Goal: Transaction & Acquisition: Purchase product/service

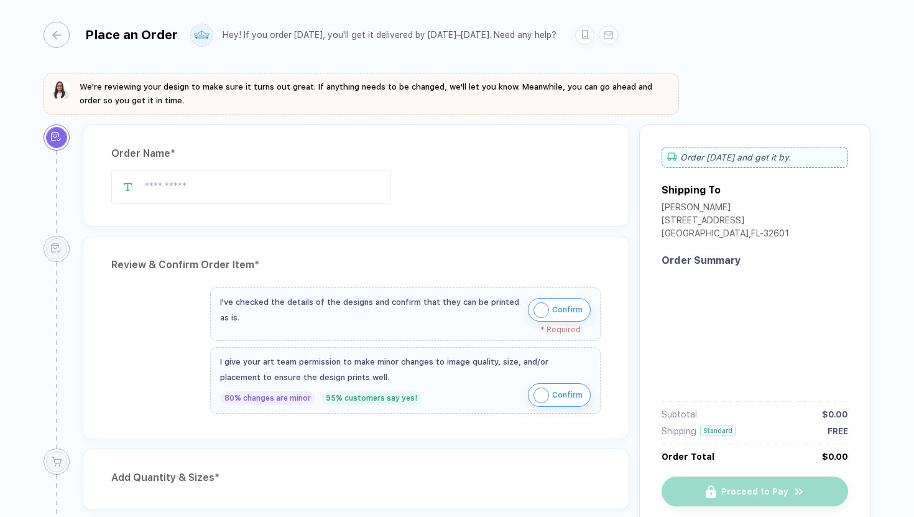
type input "********"
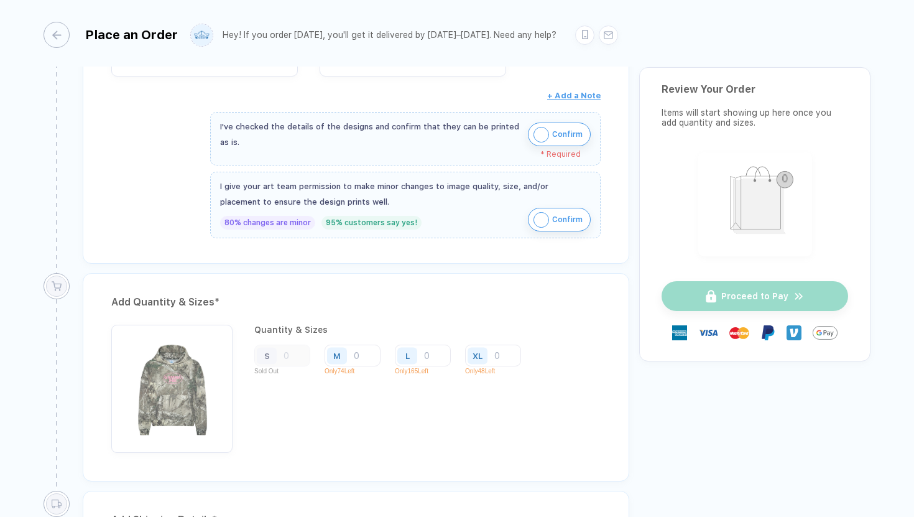
scroll to position [590, 0]
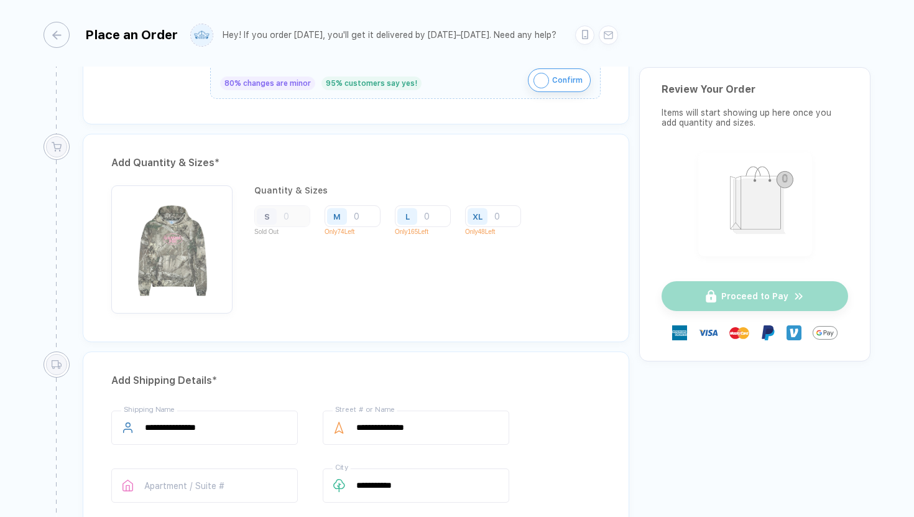
click at [292, 222] on div "S" at bounding box center [282, 216] width 56 height 22
click at [442, 211] on input "number" at bounding box center [423, 216] width 56 height 22
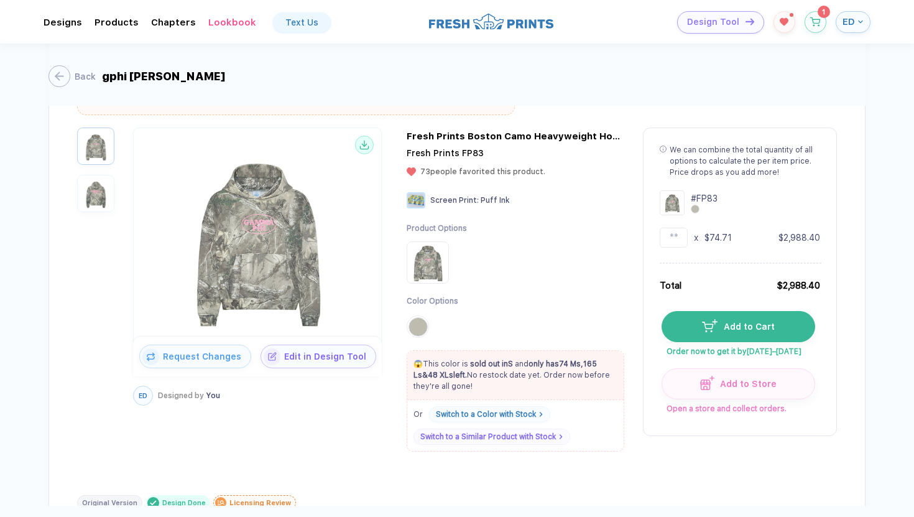
scroll to position [108, 0]
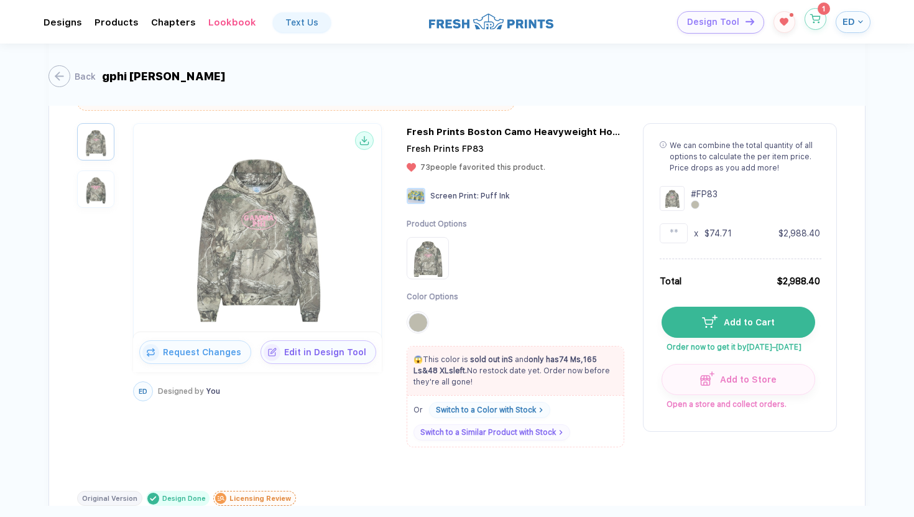
click at [818, 24] on button "button" at bounding box center [816, 19] width 22 height 22
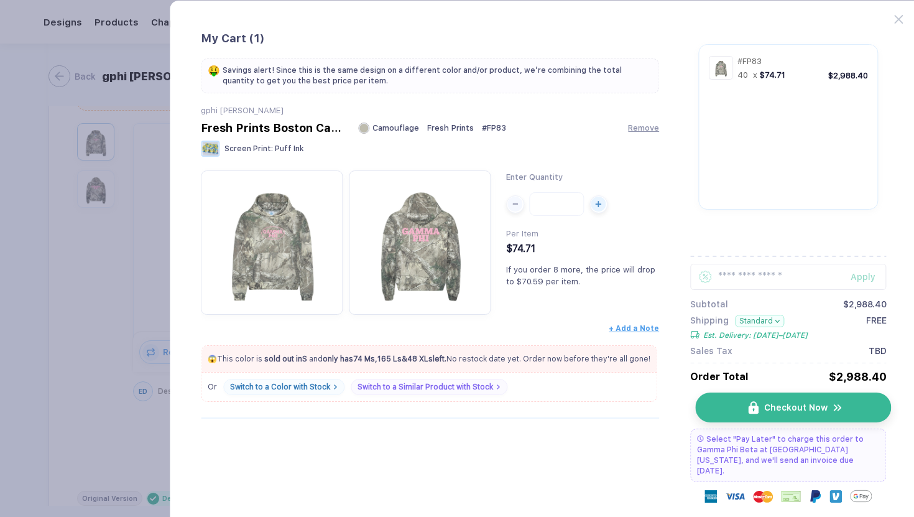
click at [774, 417] on button "Checkout Now" at bounding box center [793, 407] width 196 height 30
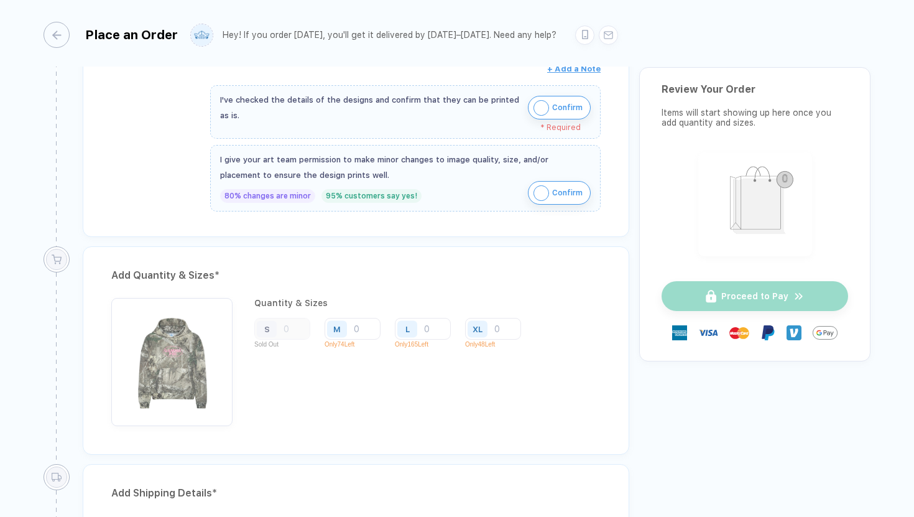
scroll to position [560, 0]
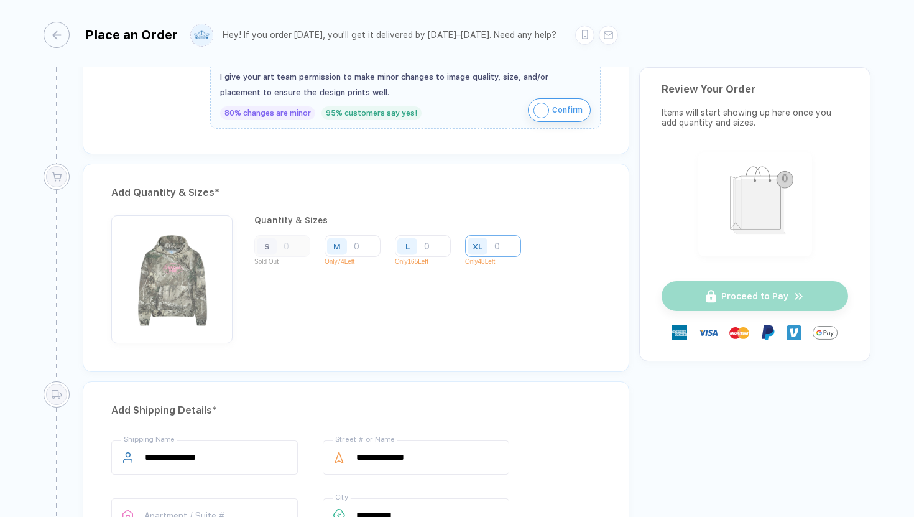
click at [495, 249] on input "number" at bounding box center [493, 246] width 56 height 22
type input "8"
click at [420, 240] on div "L" at bounding box center [409, 246] width 29 height 22
click at [429, 248] on input "number" at bounding box center [423, 246] width 56 height 22
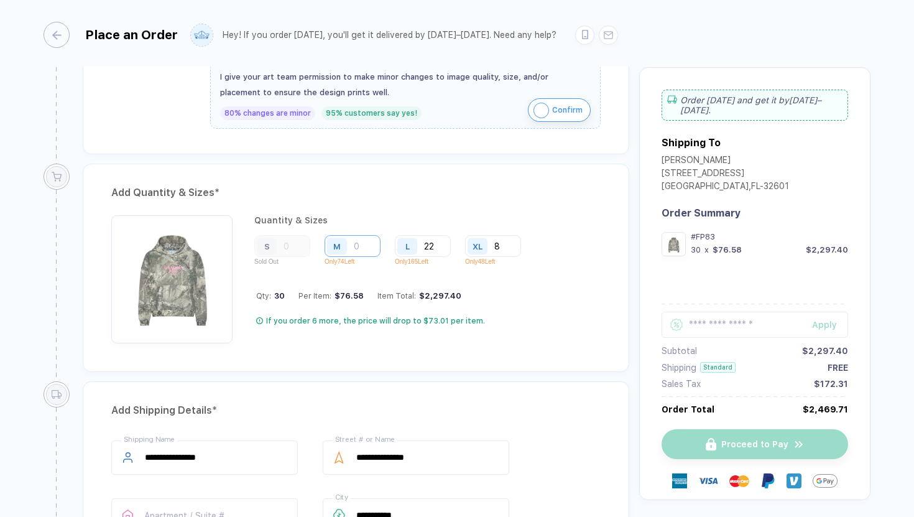
type input "22"
click at [358, 239] on input "number" at bounding box center [353, 246] width 56 height 22
click at [388, 369] on div "Add Quantity & Sizes * Quantity & Sizes S Sold Out M 10 Only 74 Left L 22 Only …" at bounding box center [356, 268] width 547 height 208
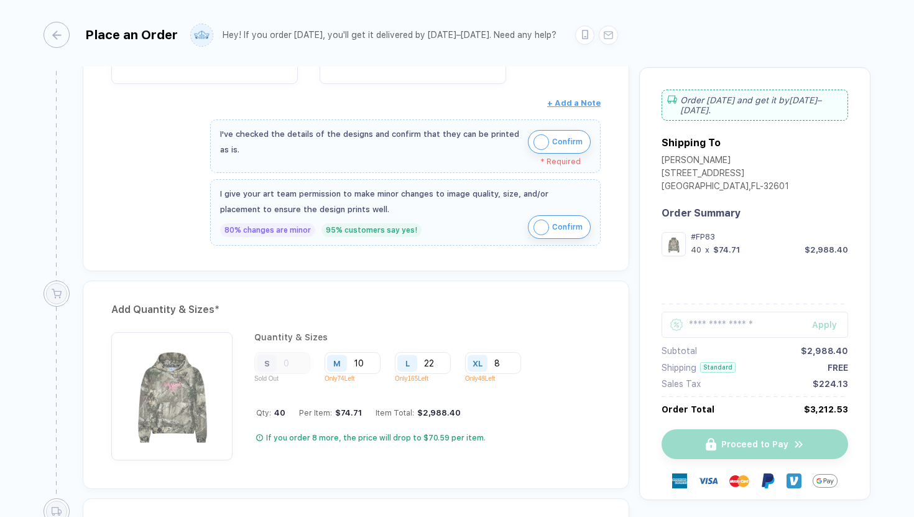
scroll to position [440, 0]
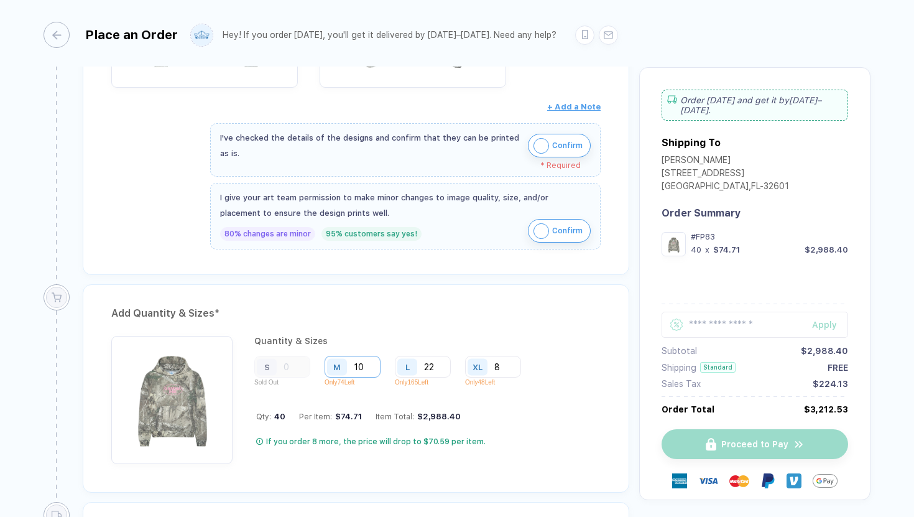
click at [374, 366] on input "10" at bounding box center [353, 367] width 56 height 22
type input "1"
type input "9"
click at [533, 422] on div "Quantity & Sizes S Sold Out M 9 Only 74 Left L 22 Only 165 Left XL 8 Only 48 Le…" at bounding box center [355, 400] width 489 height 128
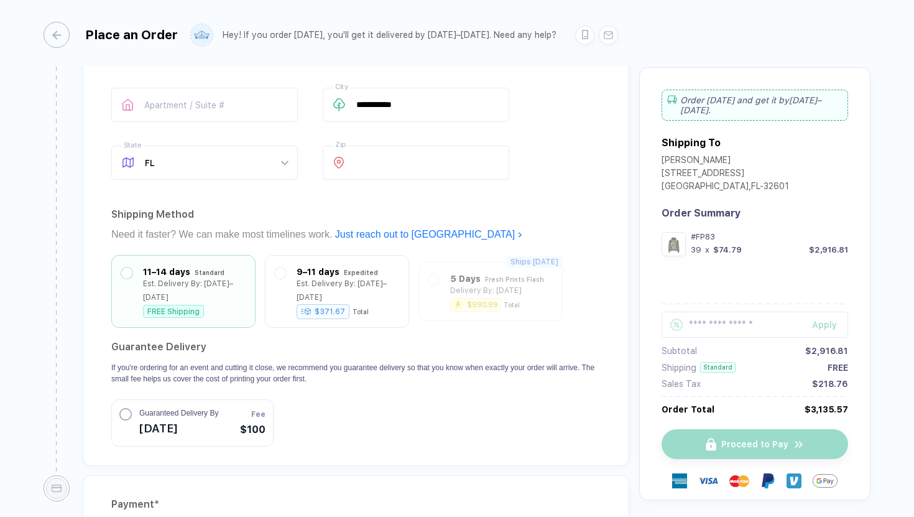
scroll to position [1144, 0]
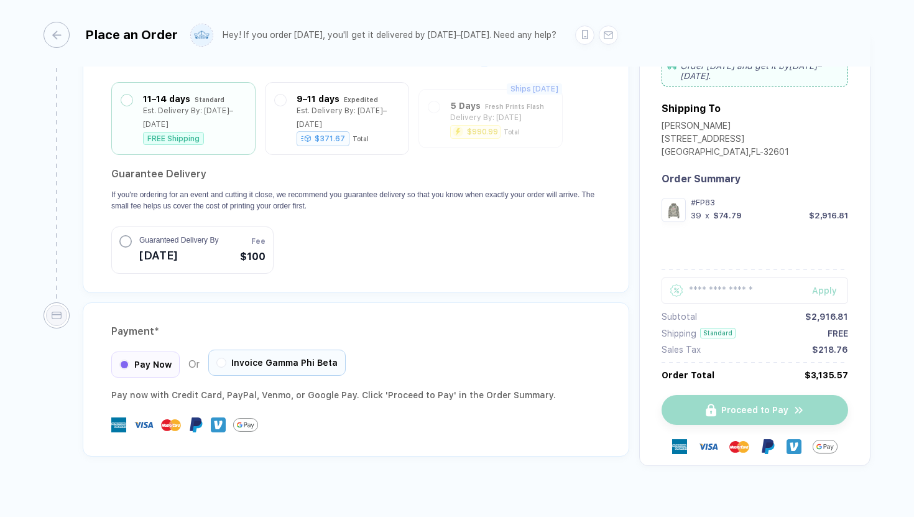
click at [257, 350] on div "Invoice Gamma Phi Beta" at bounding box center [276, 363] width 137 height 26
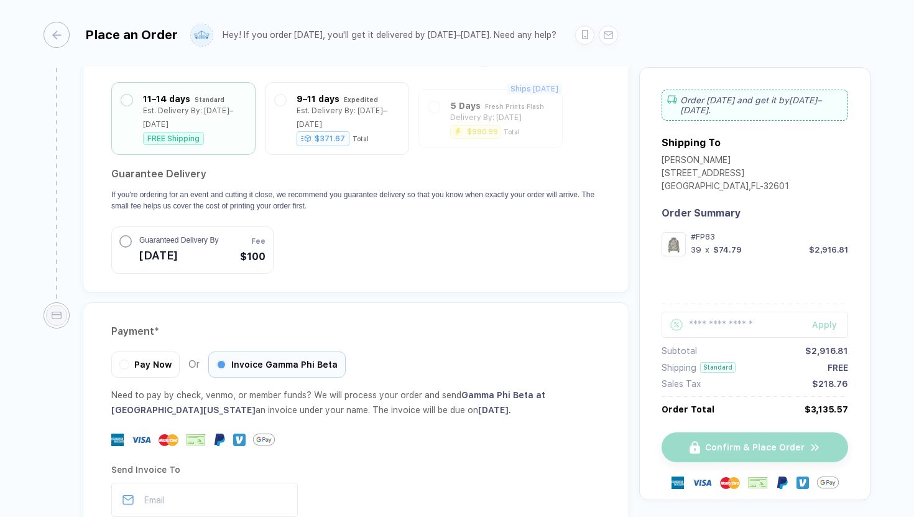
scroll to position [1267, 0]
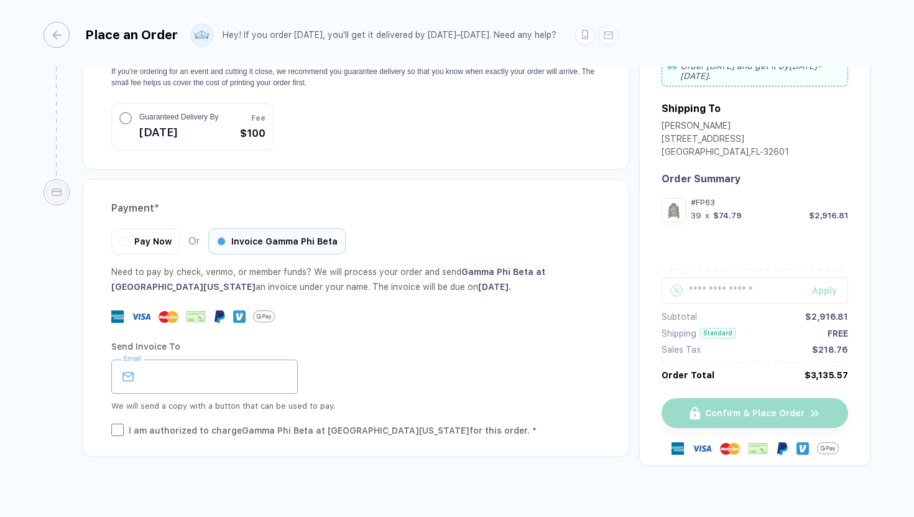
click at [263, 363] on input "email" at bounding box center [204, 376] width 187 height 34
type input "**********"
click at [178, 424] on div "I am authorized to charge Gamma Phi Beta at [GEOGRAPHIC_DATA][US_STATE] for thi…" at bounding box center [333, 431] width 408 height 14
click at [487, 436] on div "**********" at bounding box center [356, 317] width 547 height 277
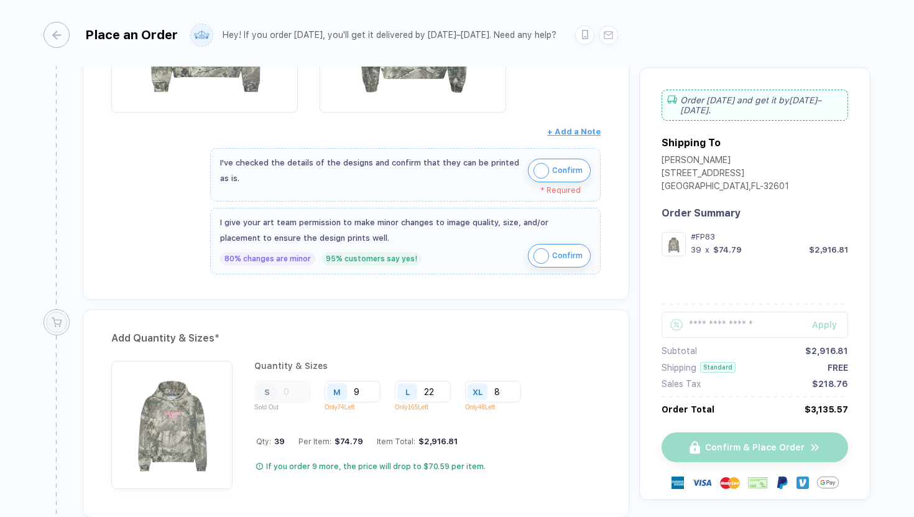
scroll to position [413, 0]
click at [534, 170] on img "button" at bounding box center [542, 173] width 16 height 16
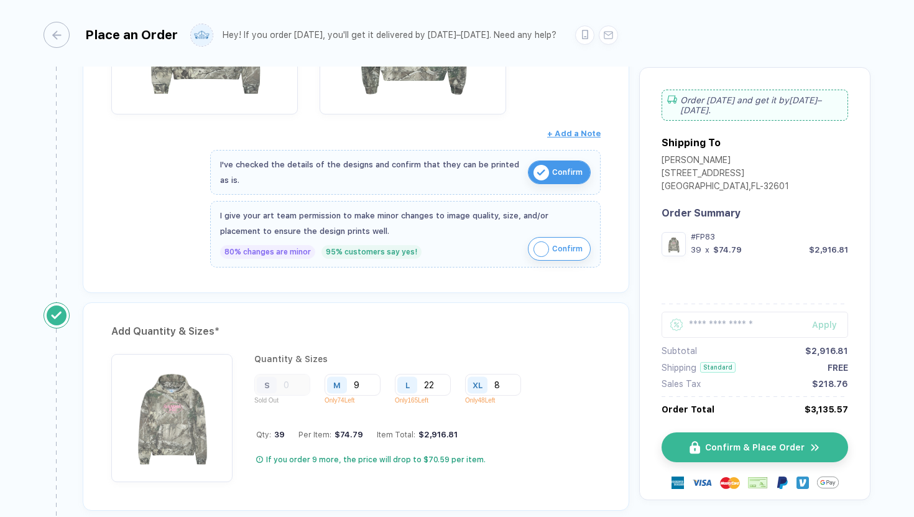
click at [535, 247] on img "button" at bounding box center [542, 249] width 16 height 16
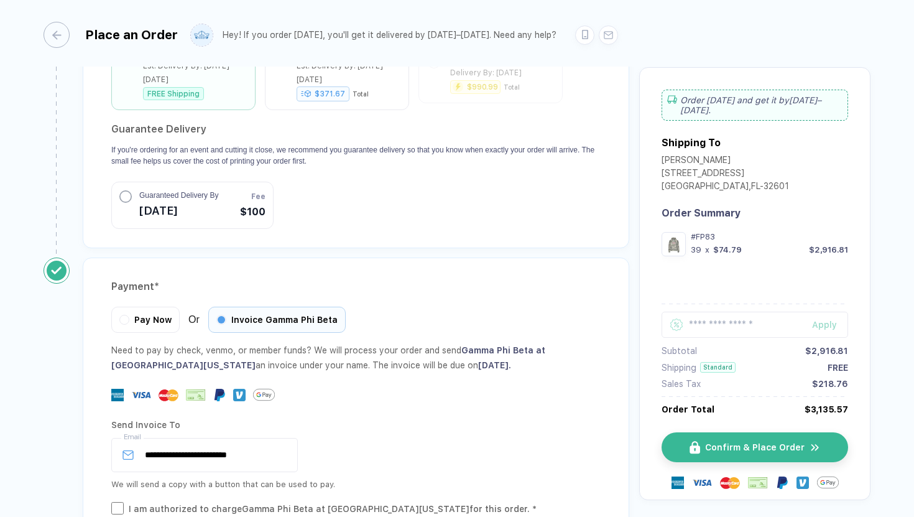
scroll to position [1258, 0]
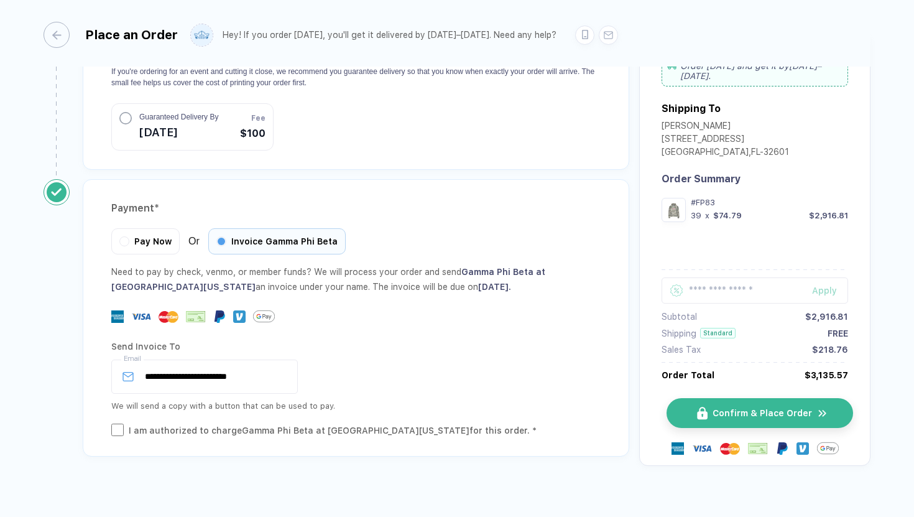
click at [734, 403] on button "Confirm & Place Order" at bounding box center [760, 413] width 187 height 30
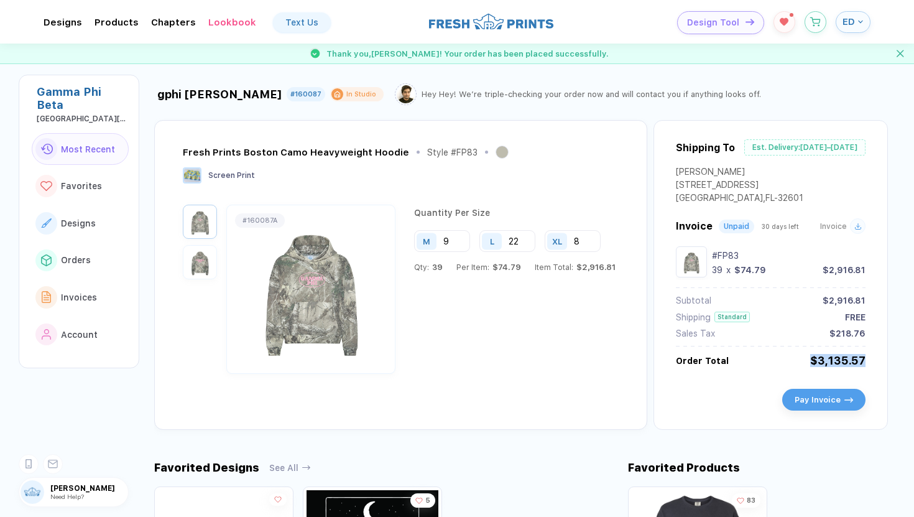
drag, startPoint x: 795, startPoint y: 359, endPoint x: 856, endPoint y: 369, distance: 61.8
click at [856, 367] on div "Order Total $3,135.57" at bounding box center [771, 360] width 190 height 13
copy div "$3,135.57"
